Goal: Task Accomplishment & Management: Manage account settings

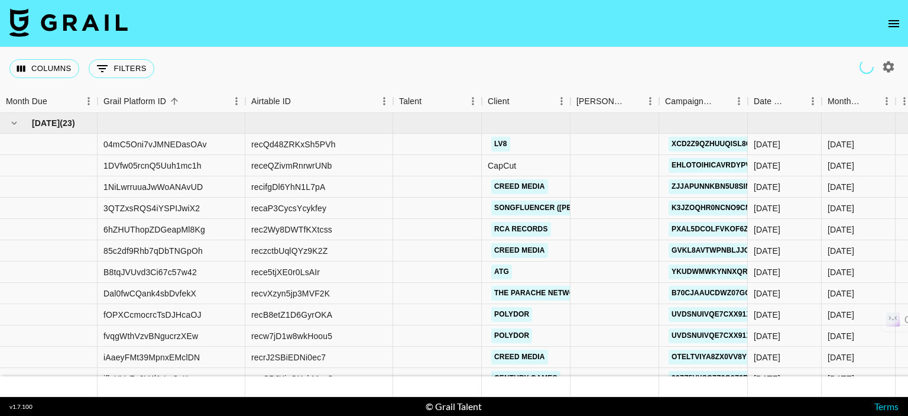
click at [900, 26] on icon "open drawer" at bounding box center [894, 24] width 14 height 14
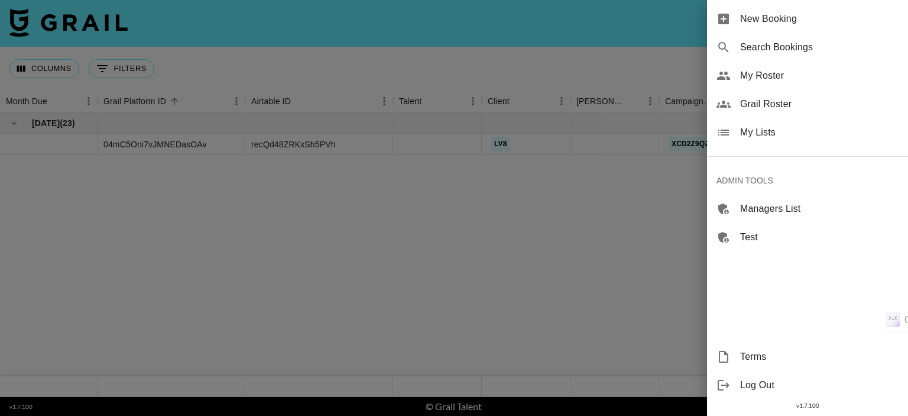
click at [771, 77] on span "My Roster" at bounding box center [819, 76] width 158 height 14
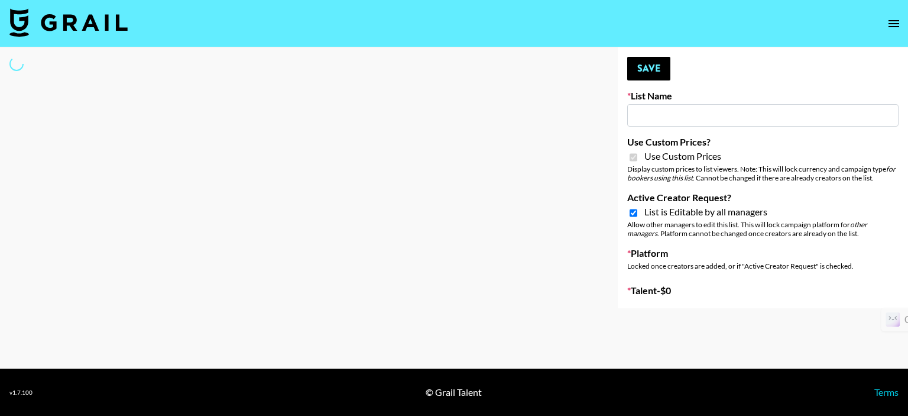
type input "Nippies"
checkbox input "true"
select select "Brand"
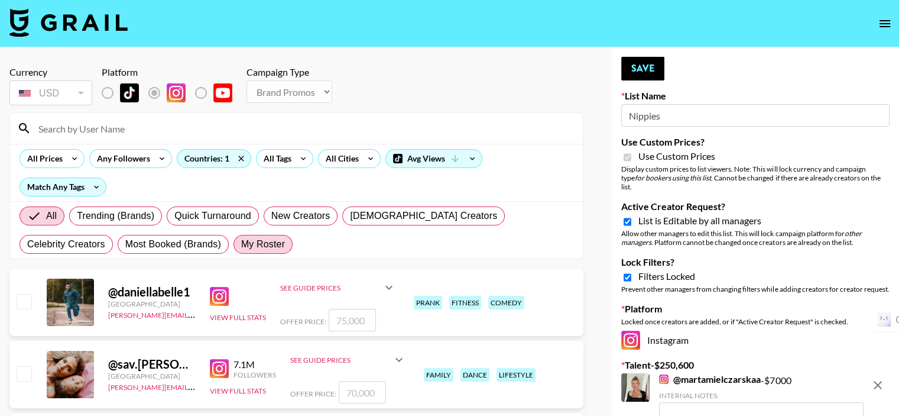
click at [241, 237] on span "My Roster" at bounding box center [263, 244] width 44 height 14
click at [241, 244] on input "My Roster" at bounding box center [241, 244] width 0 height 0
radio input "true"
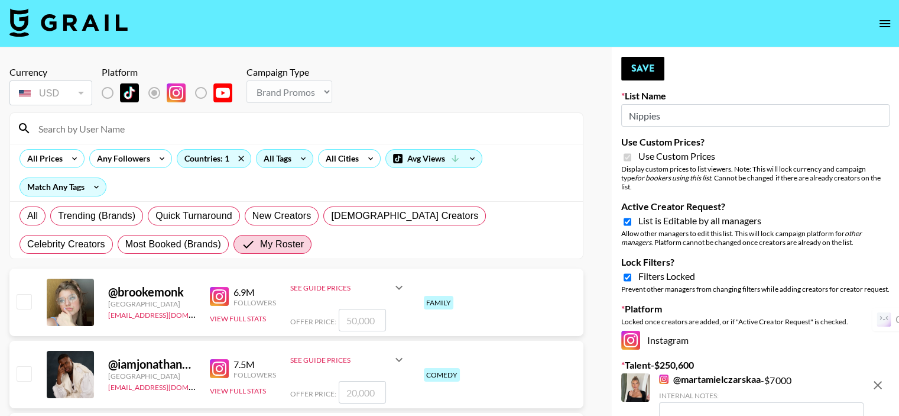
click at [271, 157] on div "All Tags" at bounding box center [275, 159] width 37 height 18
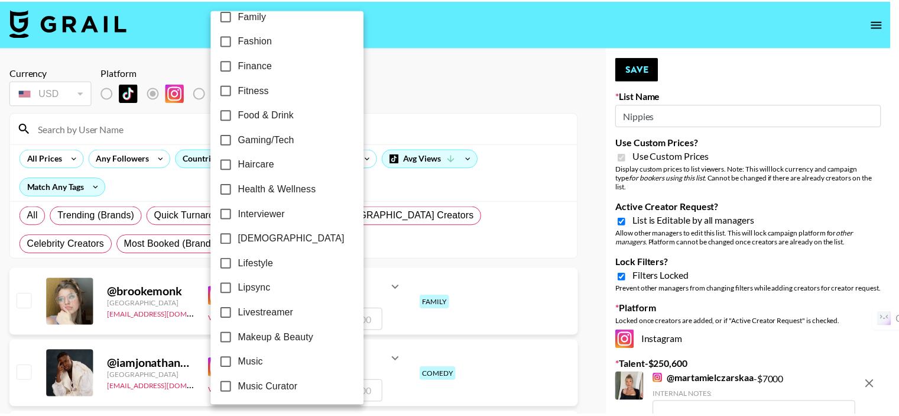
scroll to position [360, 0]
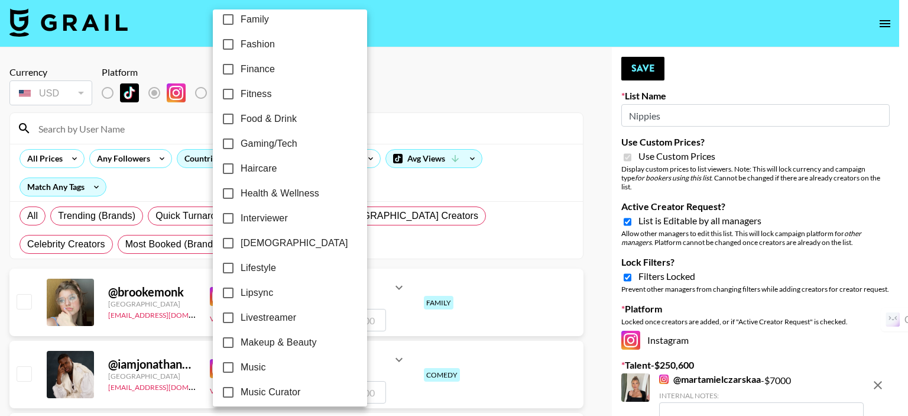
click at [225, 167] on input "Haircare" at bounding box center [228, 168] width 25 height 25
checkbox input "true"
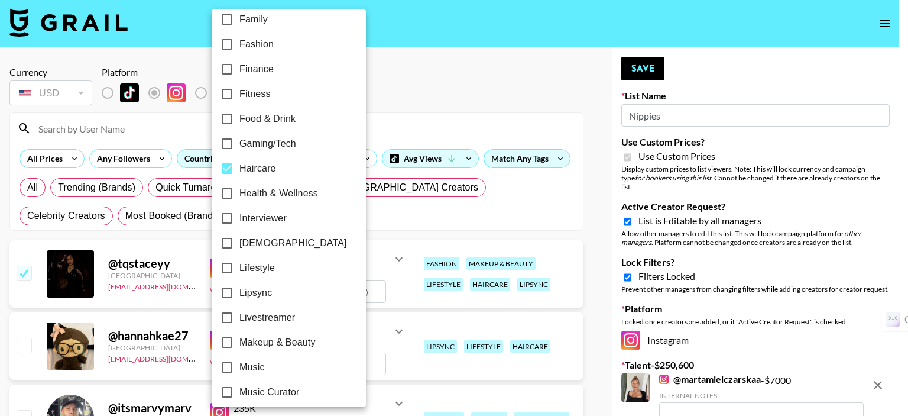
click at [438, 75] on div at bounding box center [454, 208] width 908 height 416
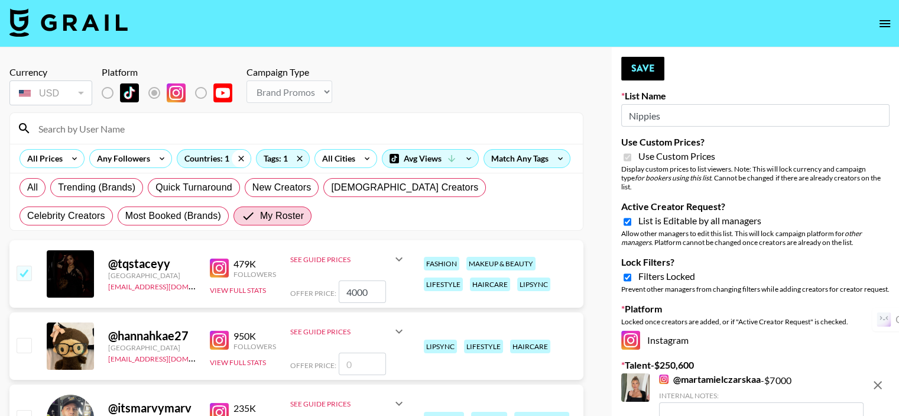
click at [240, 156] on icon at bounding box center [241, 159] width 19 height 18
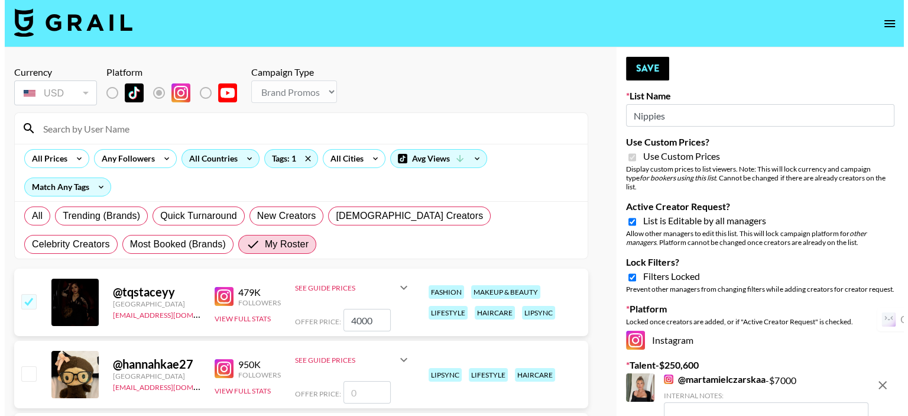
scroll to position [59, 0]
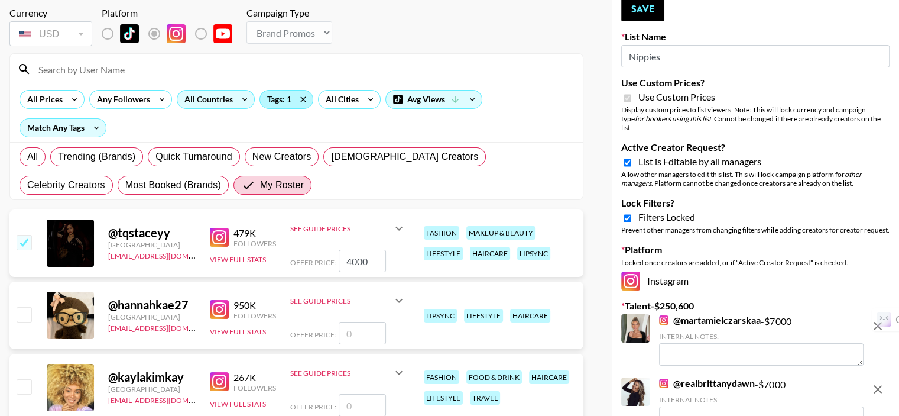
click at [283, 99] on div "Tags: 1" at bounding box center [286, 99] width 53 height 18
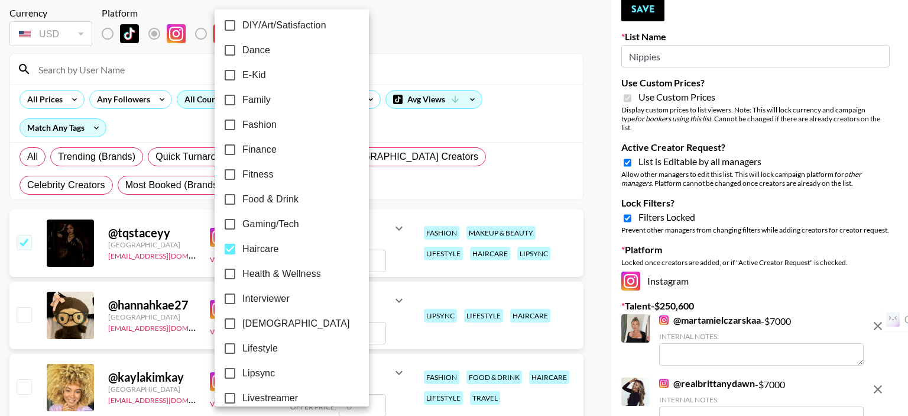
scroll to position [296, 0]
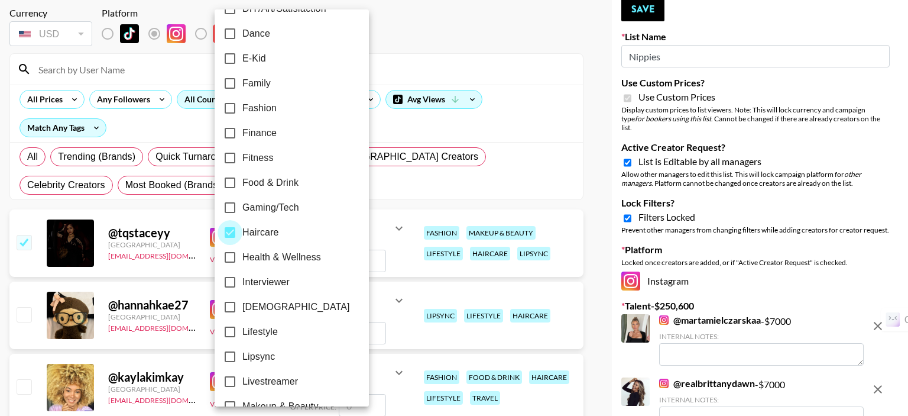
click at [229, 232] on input "Haircare" at bounding box center [230, 232] width 25 height 25
checkbox input "false"
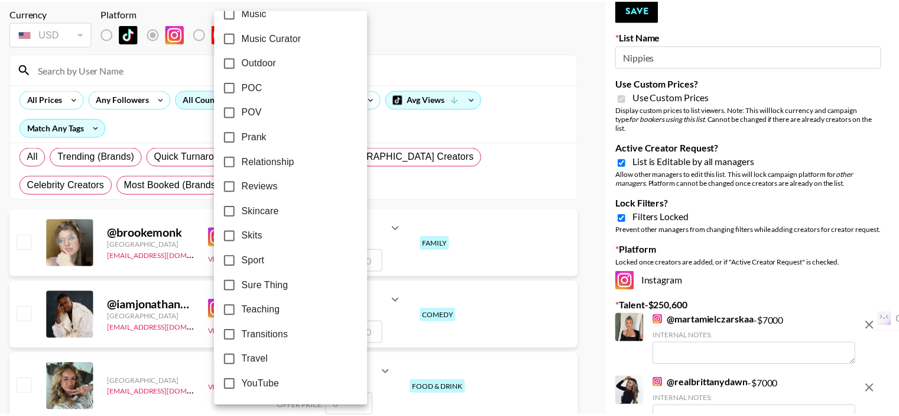
scroll to position [714, 0]
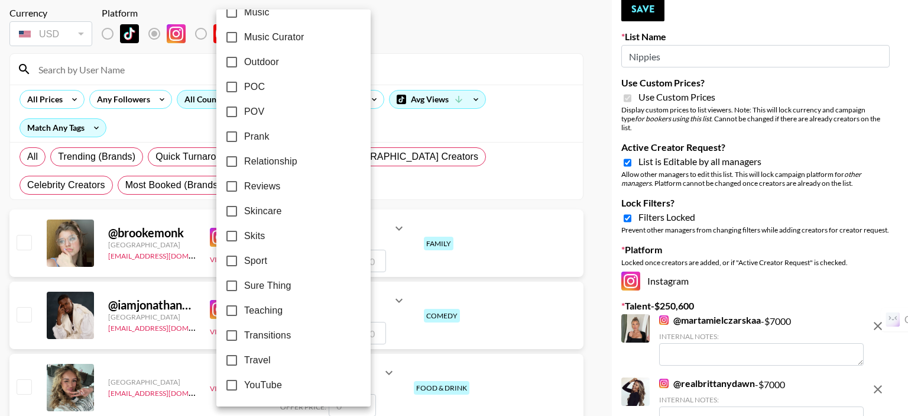
click at [228, 357] on input "Travel" at bounding box center [231, 360] width 25 height 25
checkbox input "true"
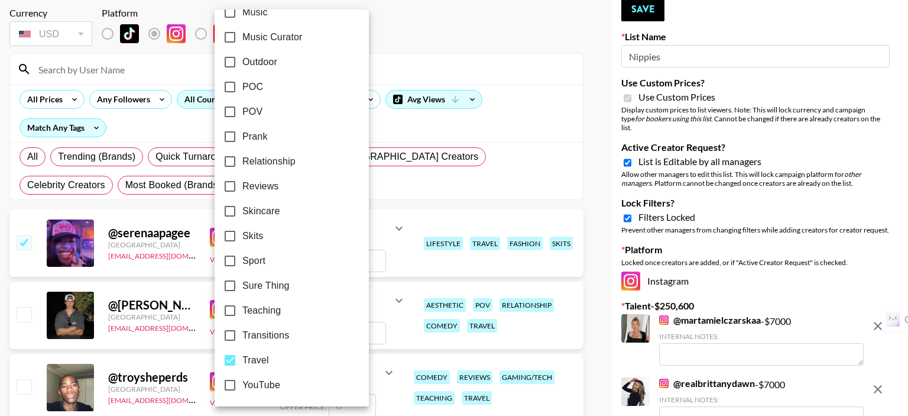
click at [386, 167] on div at bounding box center [454, 208] width 908 height 416
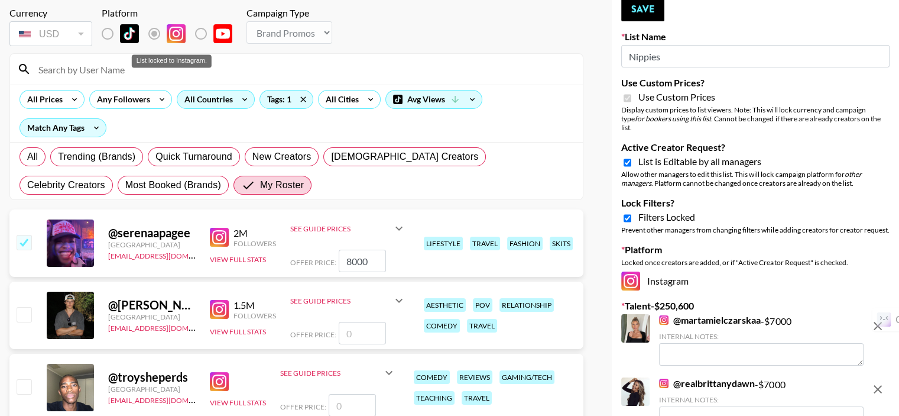
click at [109, 33] on label "List locked to Instagram." at bounding box center [117, 33] width 44 height 25
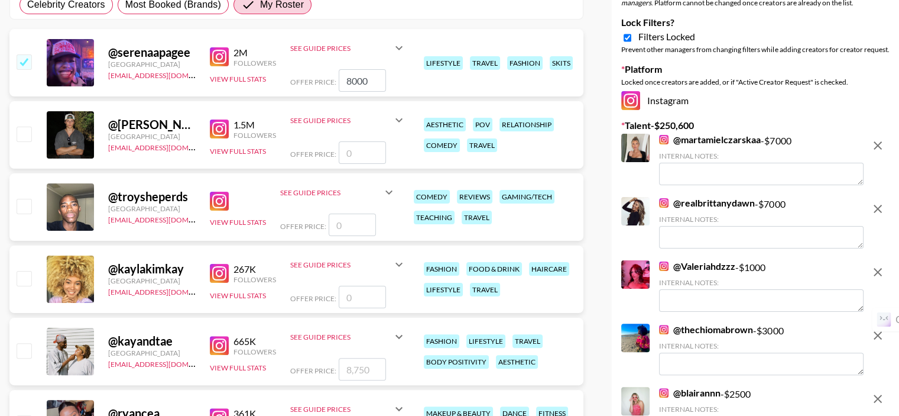
scroll to position [177, 0]
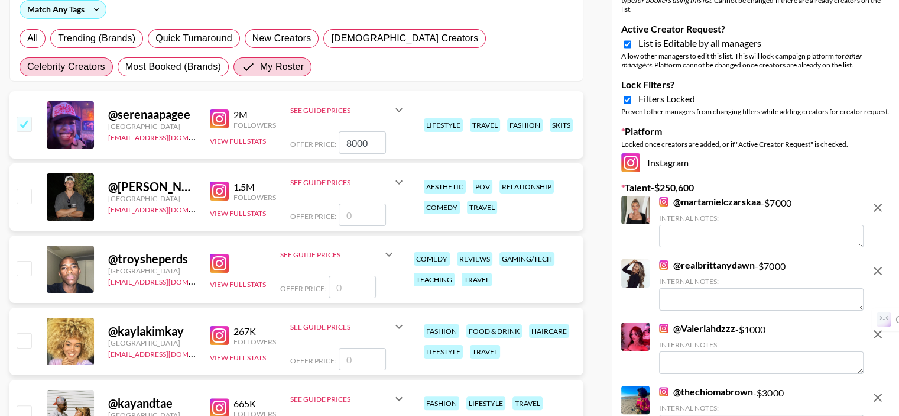
radio input "true"
